Goal: Check status: Check status

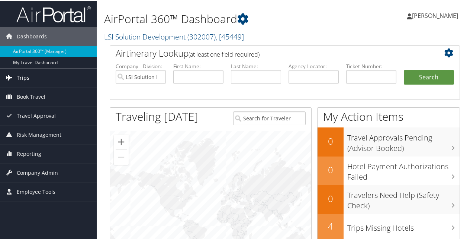
click at [21, 77] on span "Trips" at bounding box center [23, 77] width 13 height 19
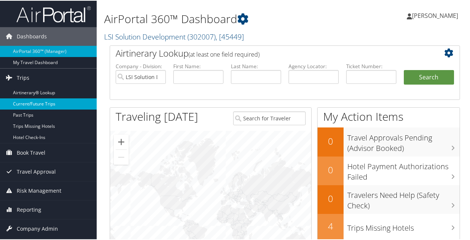
click at [31, 104] on link "Current/Future Trips" at bounding box center [48, 102] width 97 height 11
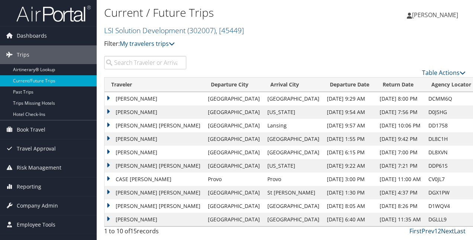
click at [159, 125] on td "[PERSON_NAME] [PERSON_NAME]" at bounding box center [155, 125] width 100 height 13
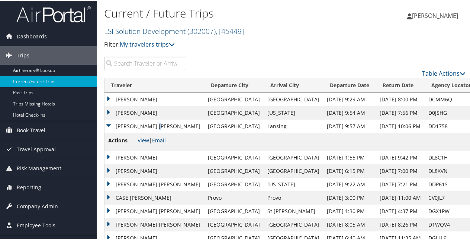
click at [159, 125] on td "[PERSON_NAME] [PERSON_NAME]" at bounding box center [155, 125] width 100 height 13
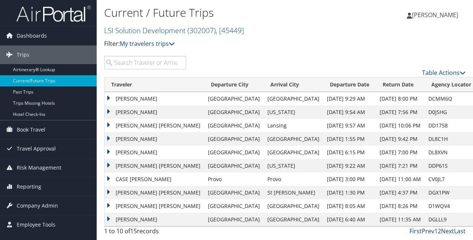
click at [109, 124] on td "[PERSON_NAME] [PERSON_NAME]" at bounding box center [155, 125] width 100 height 13
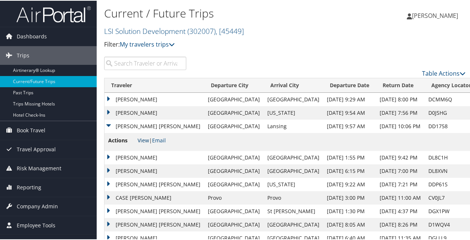
click at [141, 138] on link "View" at bounding box center [144, 139] width 12 height 7
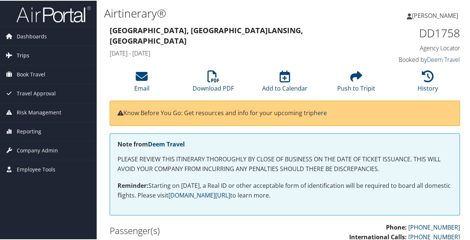
click at [23, 56] on span "Trips" at bounding box center [23, 54] width 13 height 19
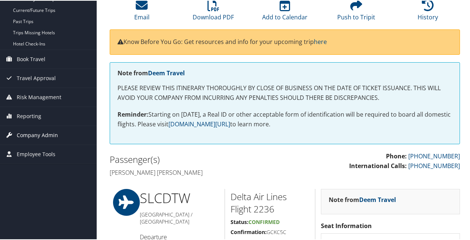
scroll to position [74, 0]
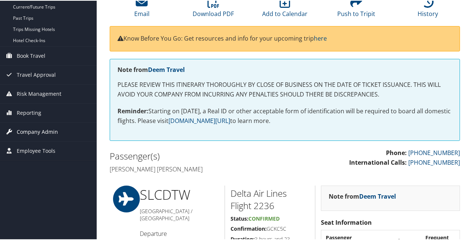
click at [32, 129] on span "Company Admin" at bounding box center [37, 131] width 41 height 19
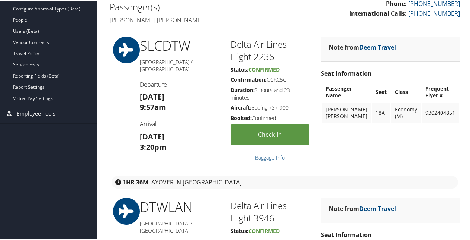
scroll to position [0, 0]
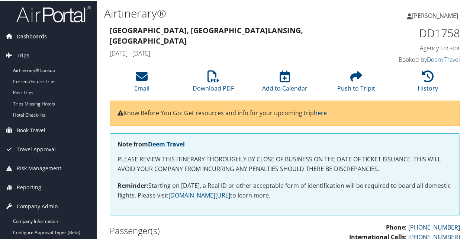
click at [34, 34] on span "Dashboards" at bounding box center [32, 35] width 30 height 19
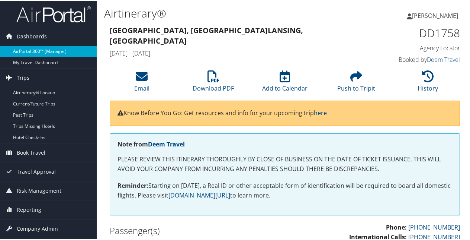
click at [39, 48] on link "AirPortal 360™ (Manager)" at bounding box center [48, 50] width 97 height 11
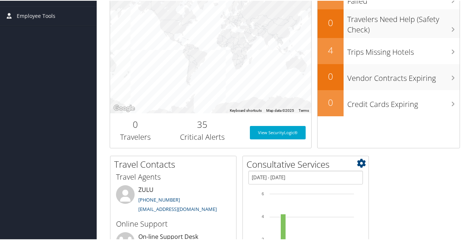
scroll to position [260, 0]
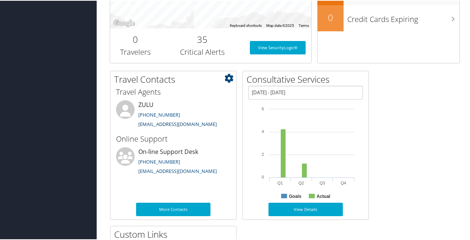
click at [162, 124] on link "trips@cbtravel.com" at bounding box center [177, 123] width 79 height 7
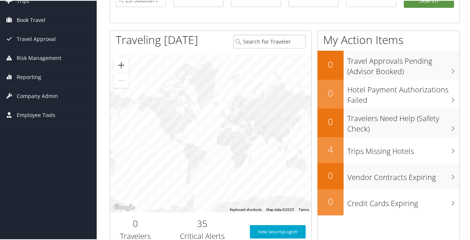
scroll to position [0, 0]
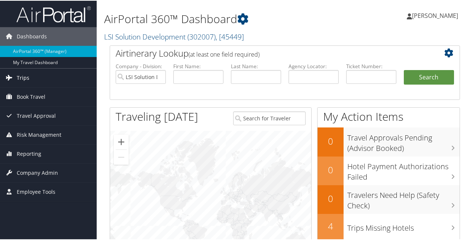
click at [23, 77] on span "Trips" at bounding box center [23, 77] width 13 height 19
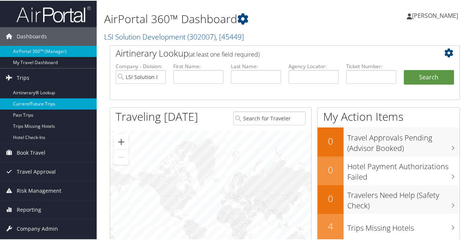
click at [38, 103] on link "Current/Future Trips" at bounding box center [48, 102] width 97 height 11
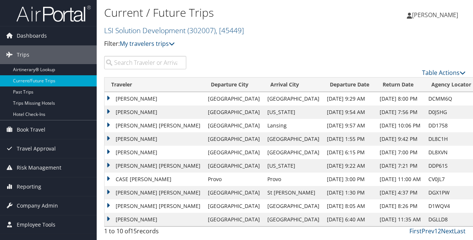
click at [150, 123] on td "[PERSON_NAME] [PERSON_NAME]" at bounding box center [155, 125] width 100 height 13
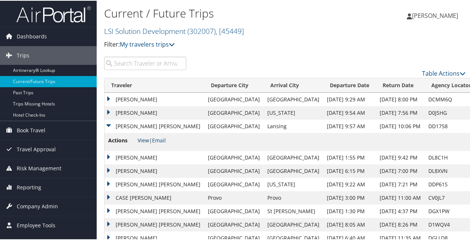
click at [143, 138] on link "View" at bounding box center [144, 139] width 12 height 7
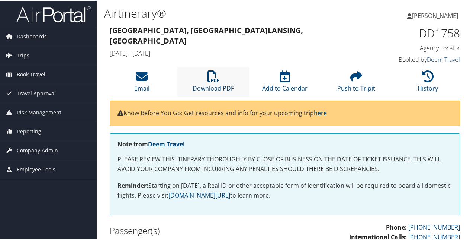
click at [214, 78] on icon at bounding box center [214, 76] width 12 height 12
